Goal: Transaction & Acquisition: Purchase product/service

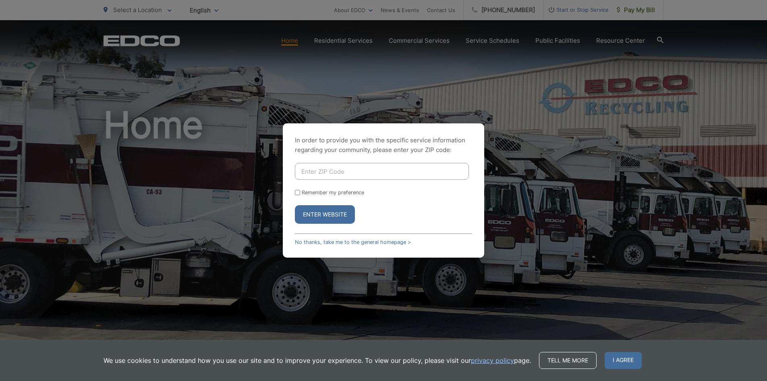
click at [318, 169] on input "Enter ZIP Code" at bounding box center [382, 171] width 174 height 17
type input "92083"
click at [329, 210] on button "Enter Website" at bounding box center [325, 214] width 60 height 19
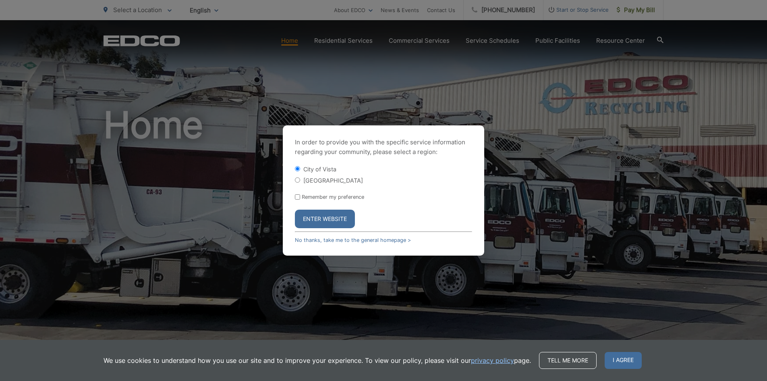
click at [298, 177] on input "[GEOGRAPHIC_DATA]" at bounding box center [297, 179] width 5 height 5
radio input "true"
click at [296, 197] on input "Remember my preference" at bounding box center [297, 196] width 5 height 5
checkbox input "true"
click at [336, 216] on button "Enter Website" at bounding box center [325, 219] width 60 height 19
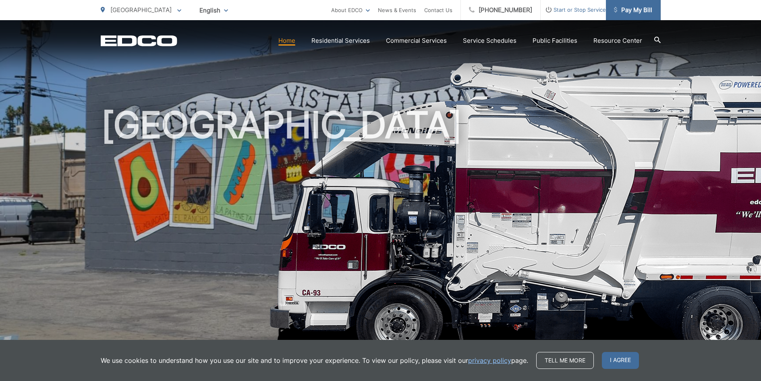
click at [635, 6] on span "Pay My Bill" at bounding box center [633, 10] width 38 height 10
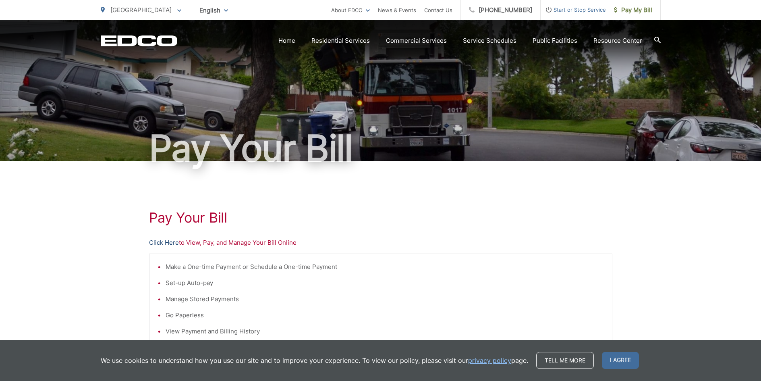
click at [156, 241] on link "Click Here" at bounding box center [164, 243] width 30 height 10
